Goal: Information Seeking & Learning: Understand process/instructions

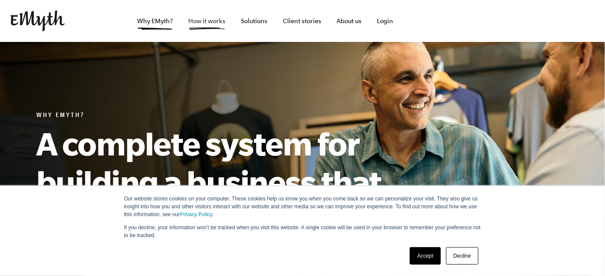
click at [195, 17] on link "How it works" at bounding box center [207, 21] width 51 height 42
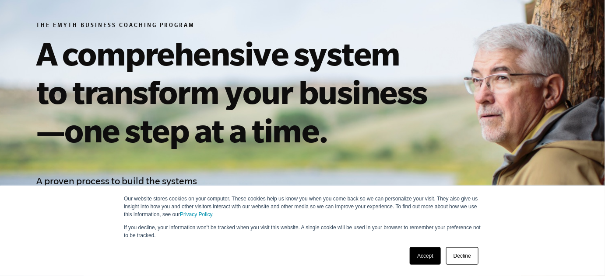
scroll to position [119, 0]
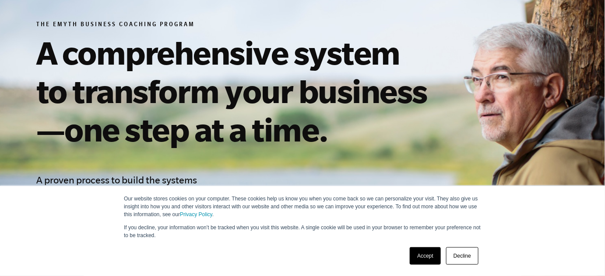
click at [458, 259] on link "Decline" at bounding box center [462, 256] width 32 height 17
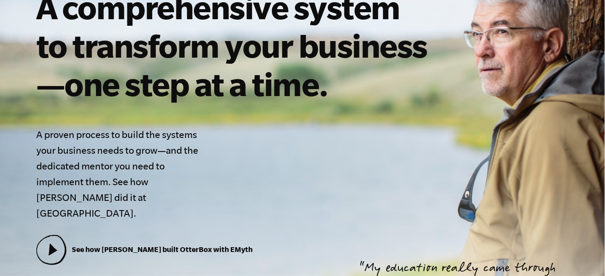
scroll to position [39, 0]
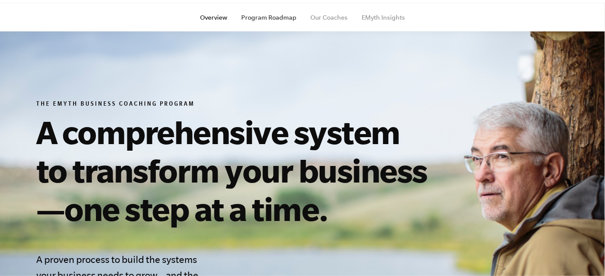
click at [264, 18] on link "Program Roadmap" at bounding box center [268, 17] width 55 height 7
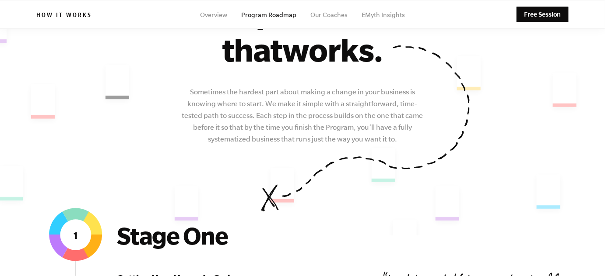
scroll to position [119, 0]
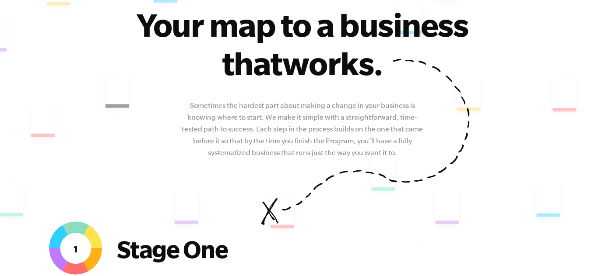
click at [557, 50] on div "The EMyth Roadmap Your map to a business that works. Sometimes the hardest part…" at bounding box center [302, 73] width 532 height 245
